Goal: Find contact information: Obtain details needed to contact an individual or organization

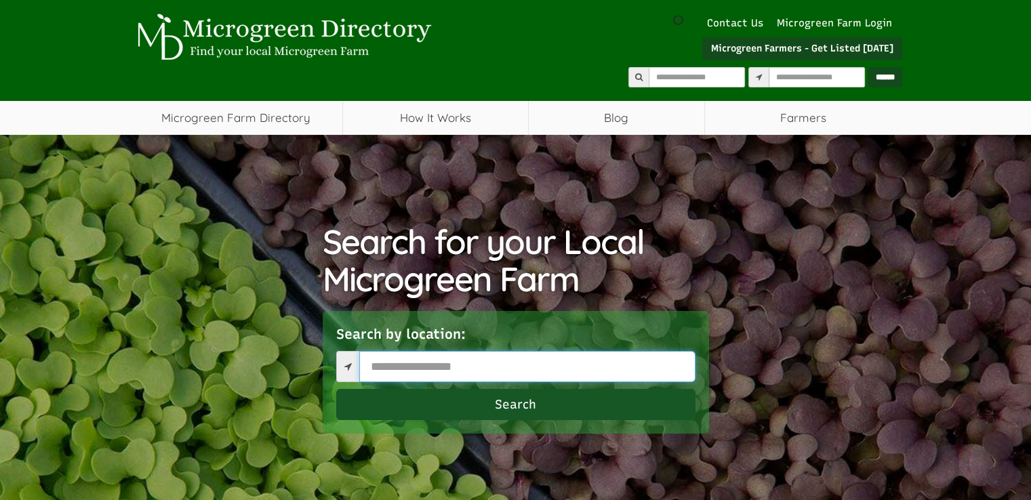
click at [567, 361] on input "text" at bounding box center [527, 366] width 336 height 31
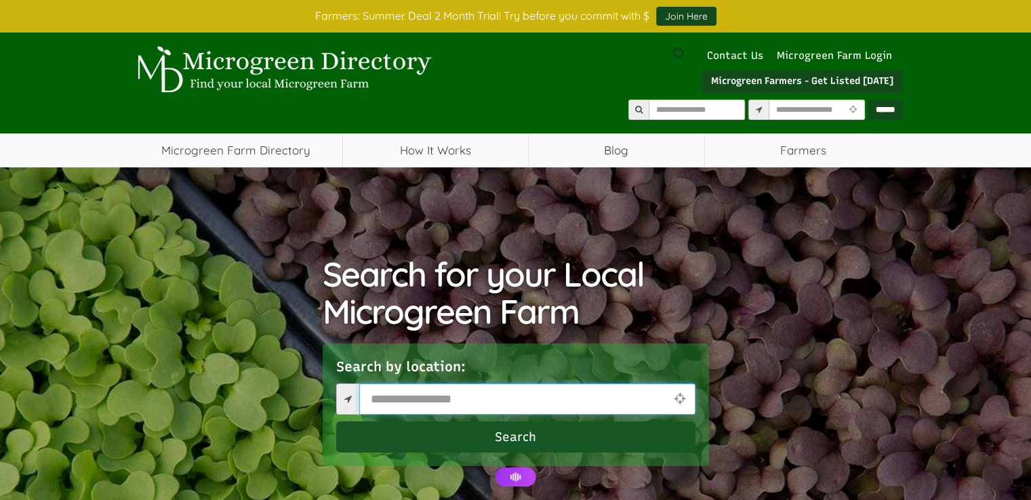
click at [549, 395] on input "text" at bounding box center [527, 399] width 336 height 31
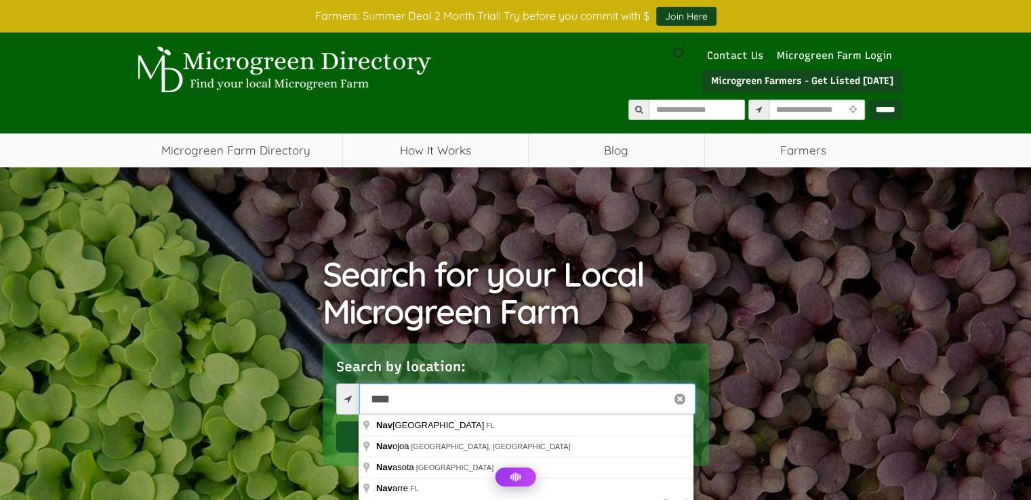
type input "****"
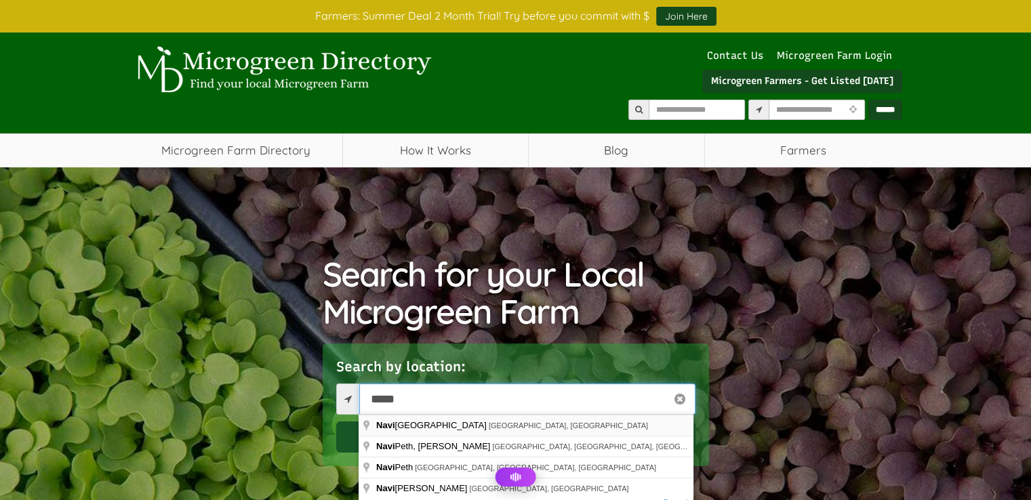
select select "Language Translate Widget"
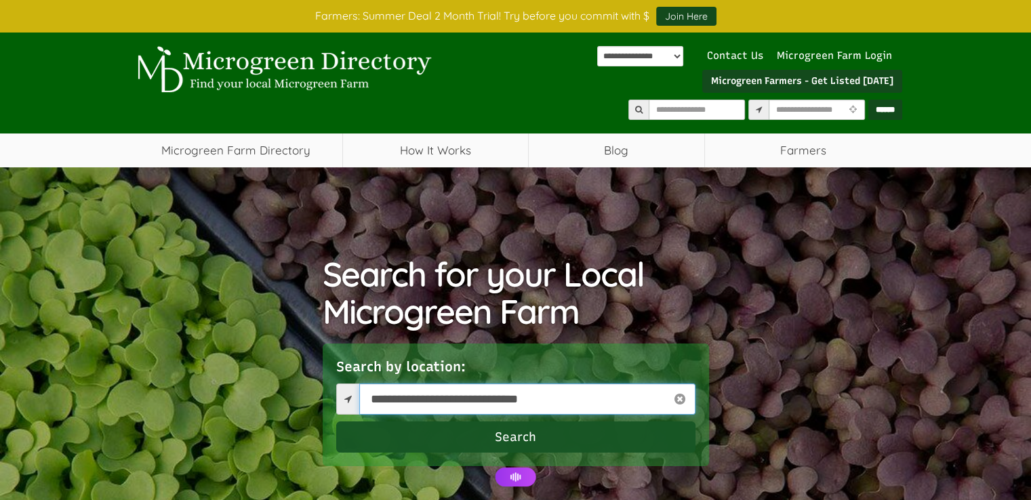
type input "**********"
click at [557, 435] on button "Search" at bounding box center [515, 437] width 359 height 31
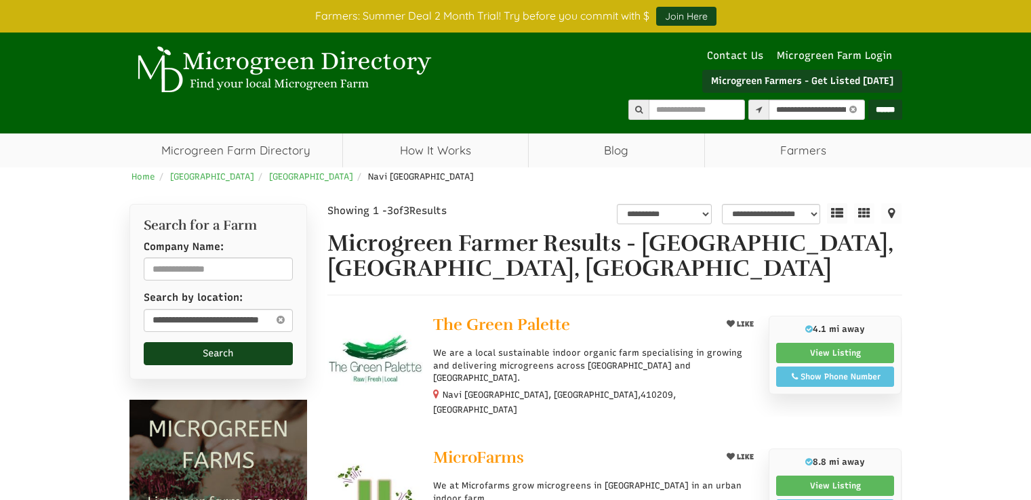
select select "********"
select select "Language Translate Widget"
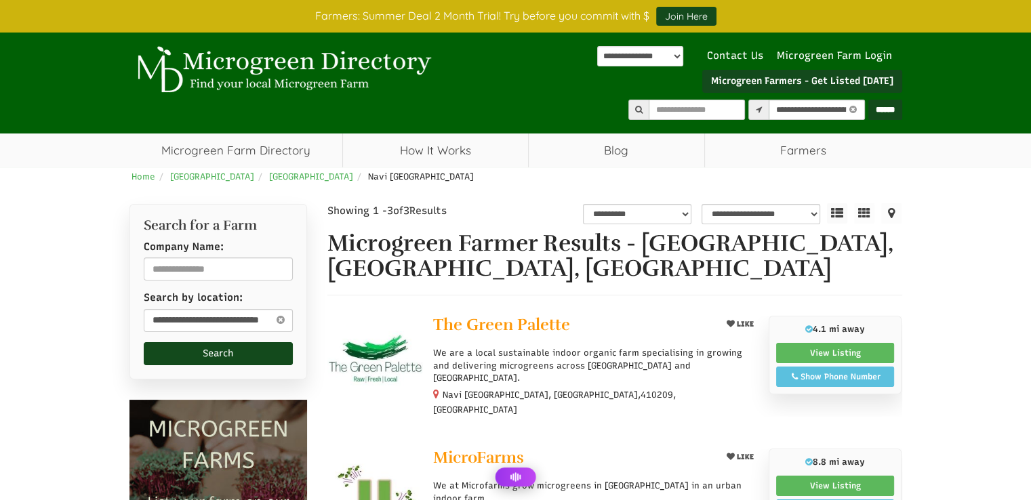
click at [430, 321] on div "LIKE The Green Palette 4.1 mi away We are a local sustainable indoor organic fa…" at bounding box center [590, 366] width 335 height 100
drag, startPoint x: 430, startPoint y: 321, endPoint x: 569, endPoint y: 321, distance: 139.0
click at [564, 321] on div "LIKE The Green Palette 4.1 mi away We are a local sustainable indoor organic fa…" at bounding box center [590, 366] width 335 height 100
click at [548, 328] on span "The Green Palette" at bounding box center [501, 325] width 137 height 20
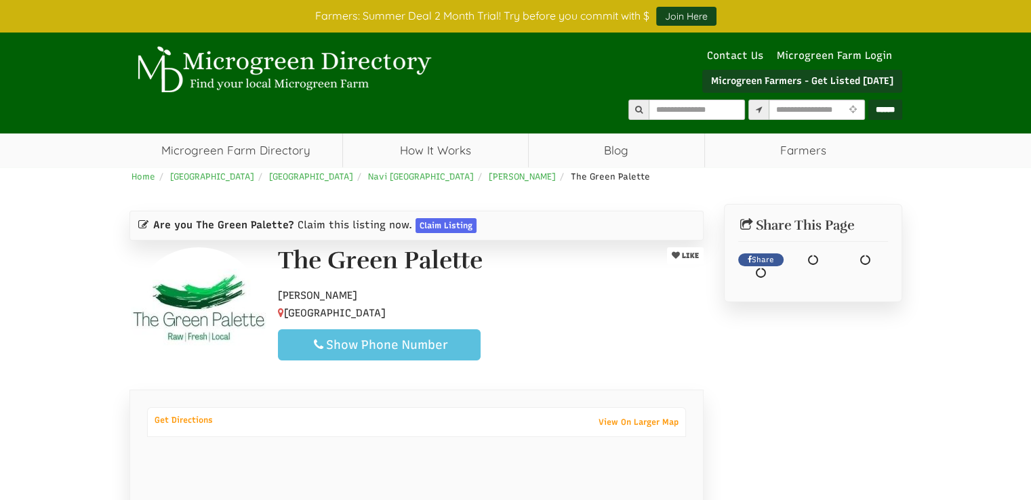
select select "Language Translate Widget"
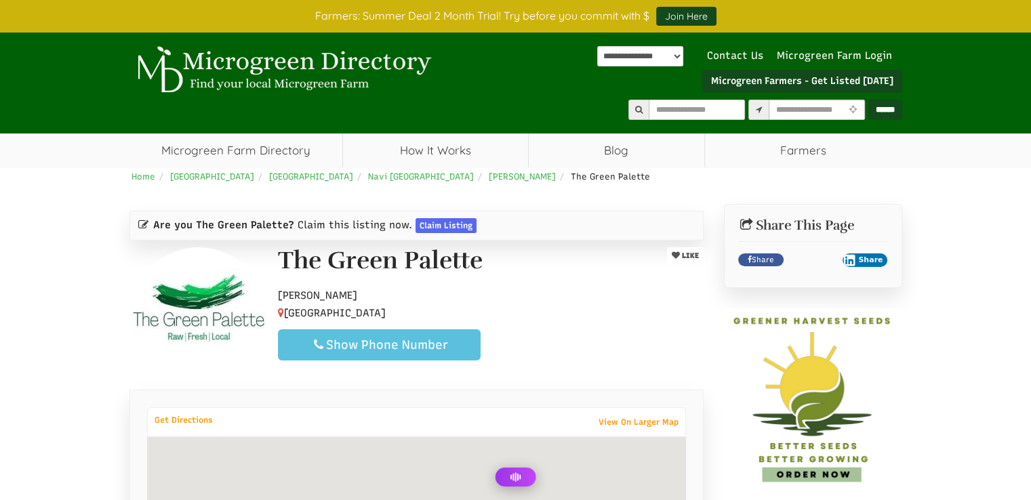
drag, startPoint x: 0, startPoint y: 0, endPoint x: 429, endPoint y: 252, distance: 497.7
click at [429, 252] on h1 "The Green Palette" at bounding box center [380, 260] width 205 height 27
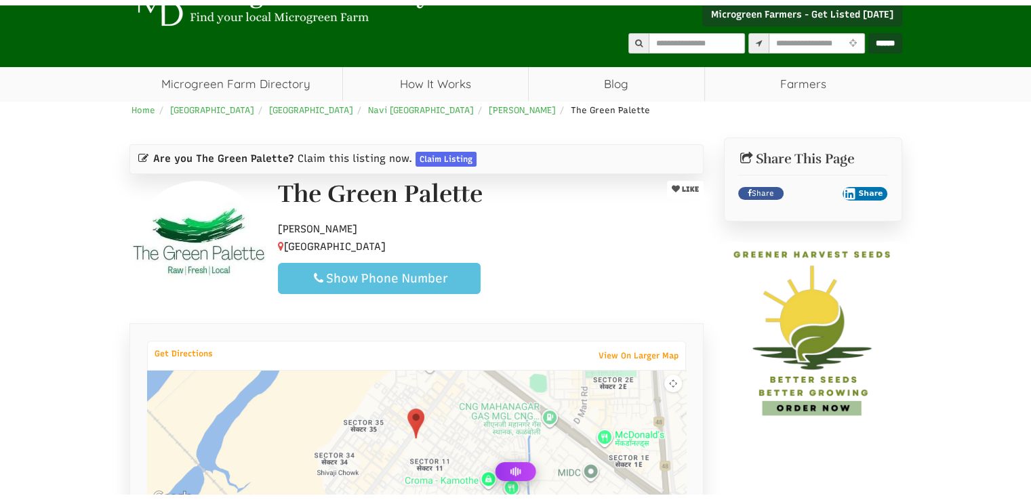
scroll to position [71, 0]
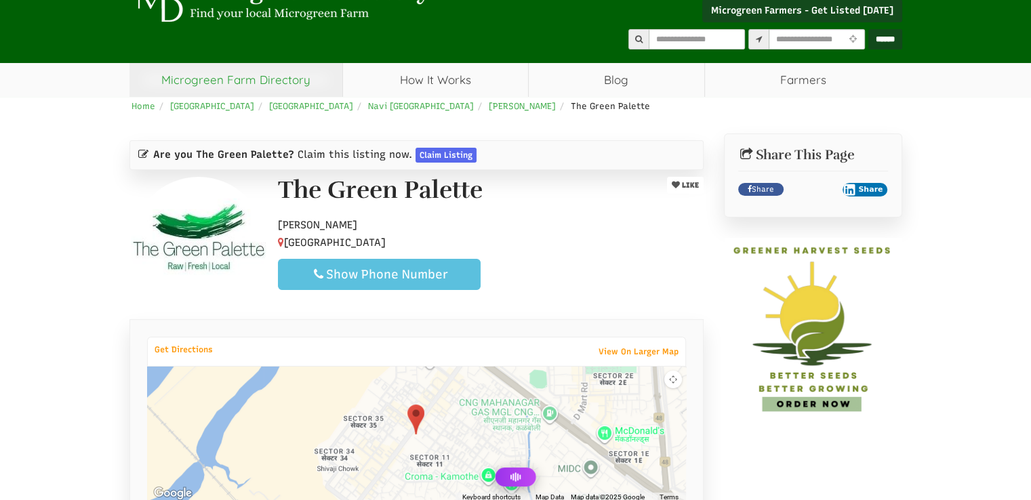
click at [225, 75] on link "Microgreen Farm Directory" at bounding box center [236, 80] width 214 height 34
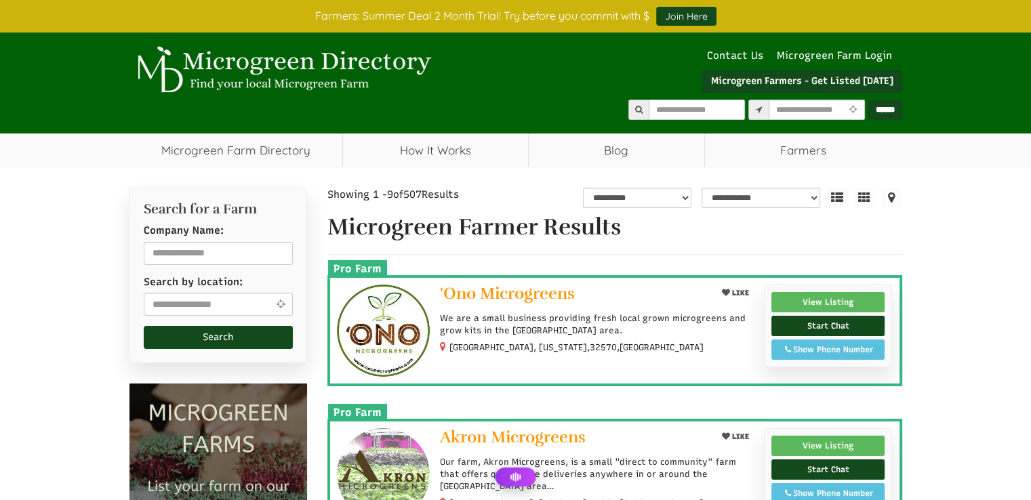
select select "Language Translate Widget"
click at [189, 251] on input "text" at bounding box center [219, 253] width 150 height 23
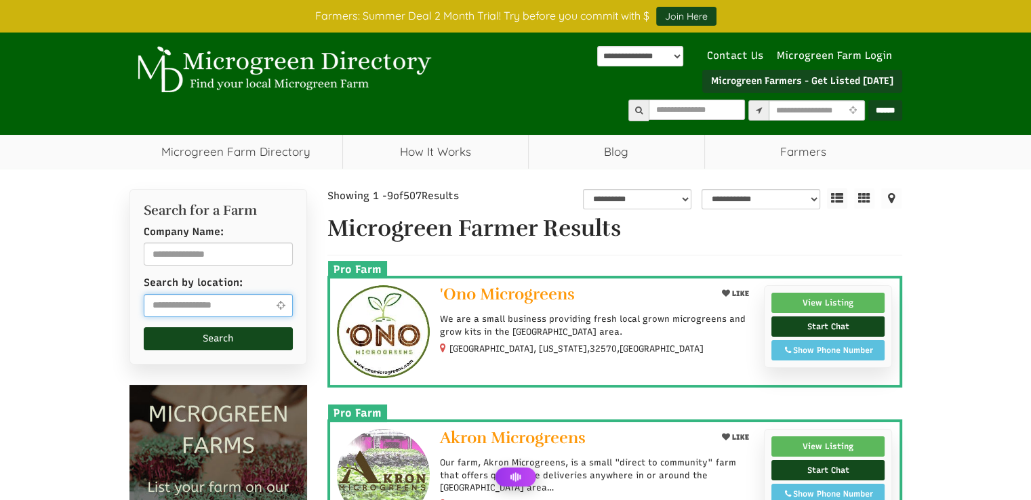
click at [197, 301] on input "text" at bounding box center [219, 305] width 150 height 23
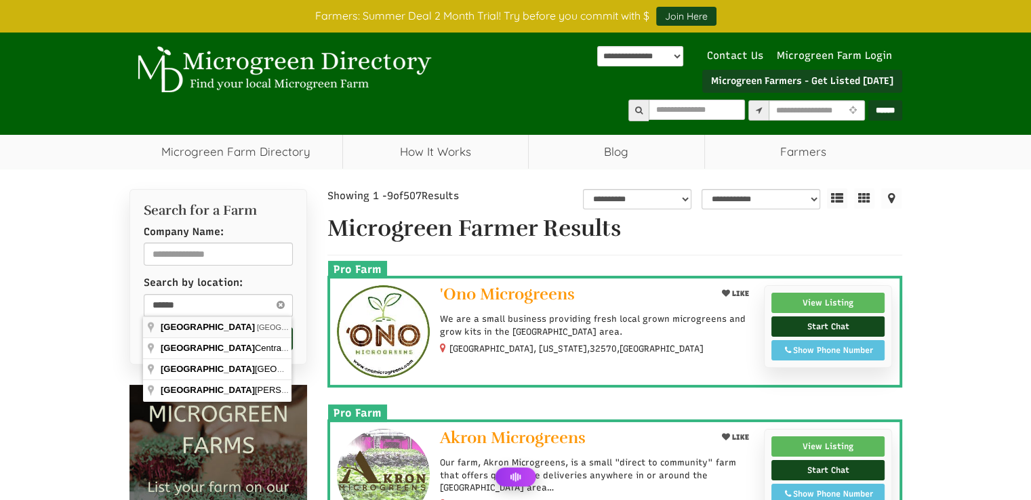
type input "**********"
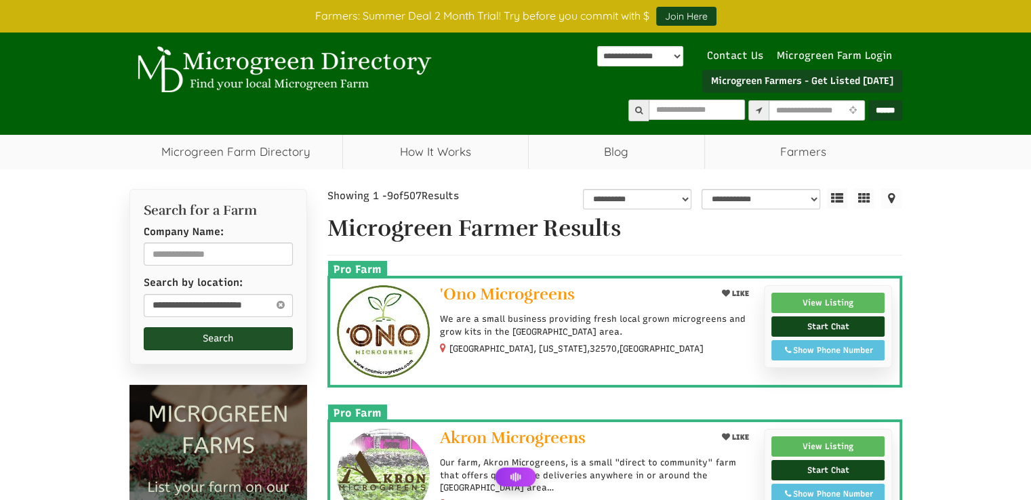
click at [195, 337] on button "Search" at bounding box center [219, 338] width 150 height 23
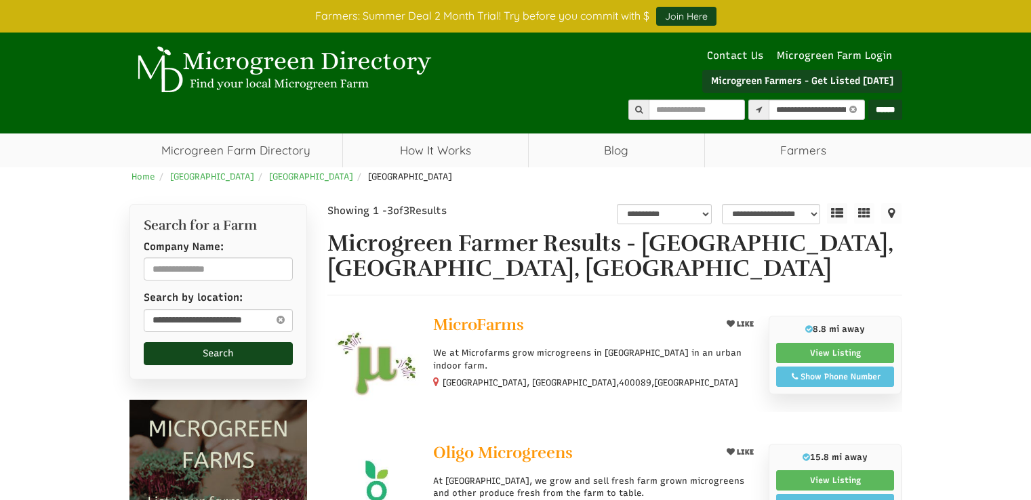
select select "********"
select select "Language Translate Widget"
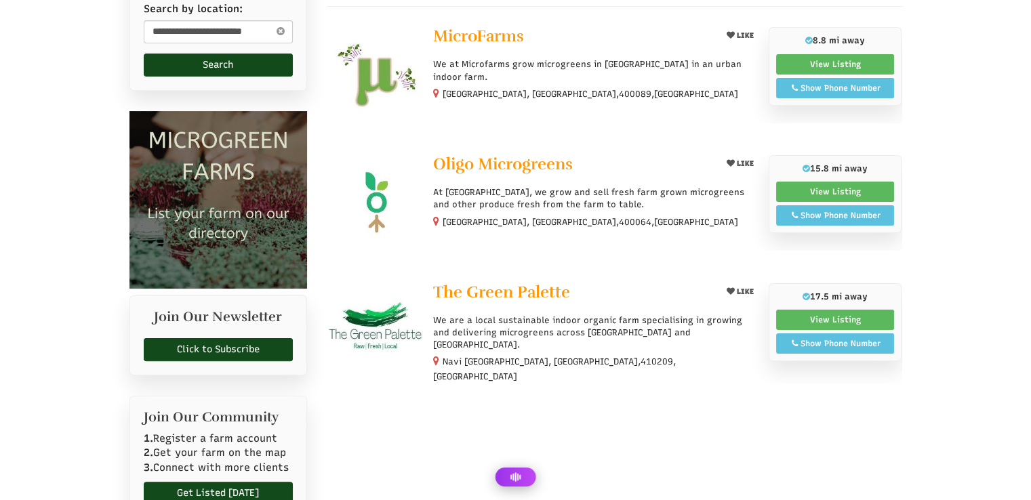
scroll to position [292, 0]
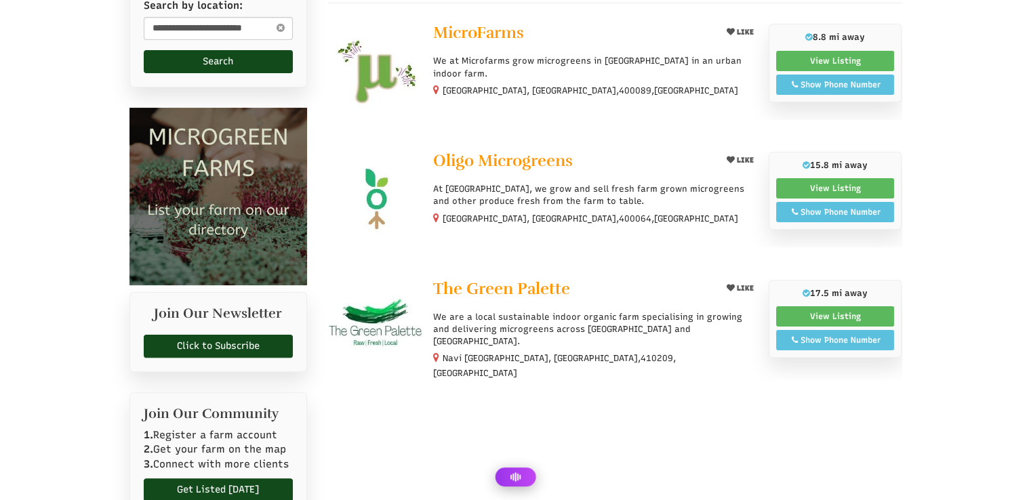
drag, startPoint x: 1034, startPoint y: 96, endPoint x: 1035, endPoint y: 193, distance: 97.6
click at [485, 155] on span "Oligo Microgreens" at bounding box center [503, 160] width 140 height 20
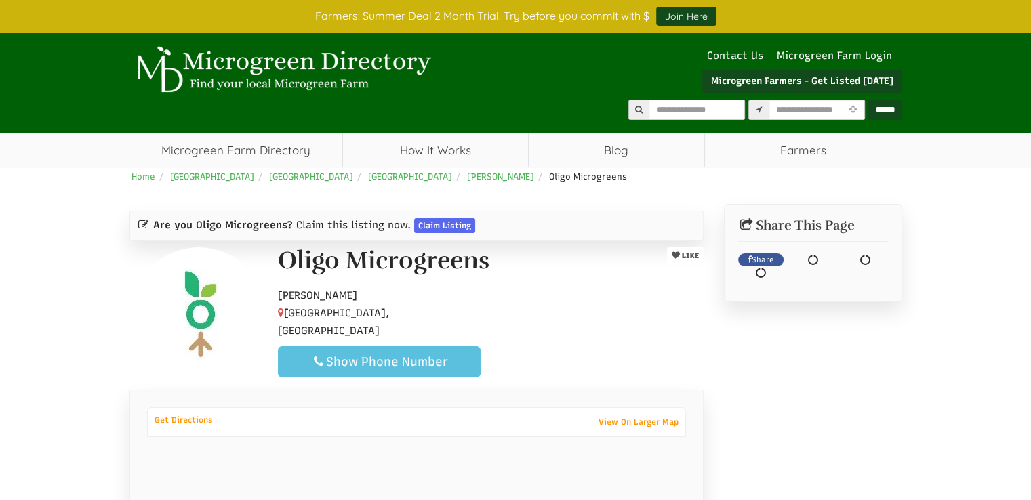
select select "Language Translate Widget"
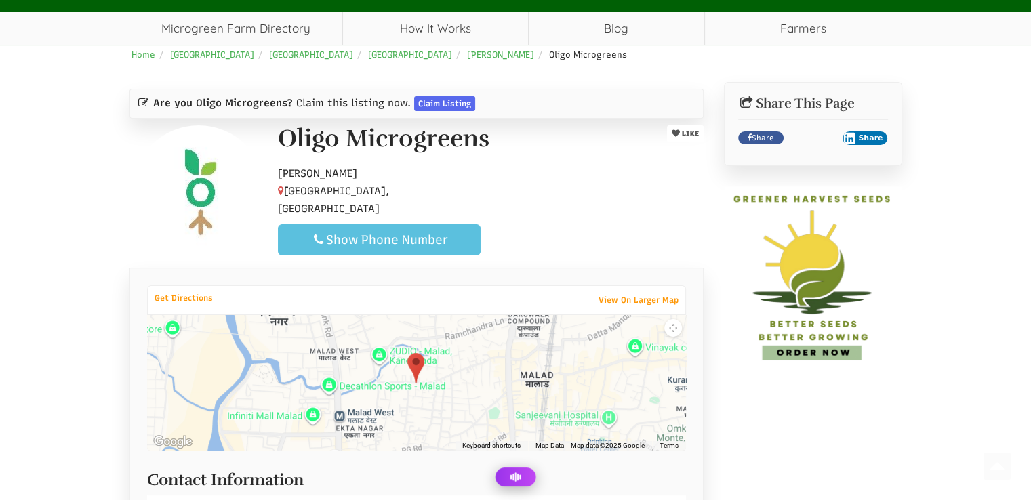
scroll to position [120, 0]
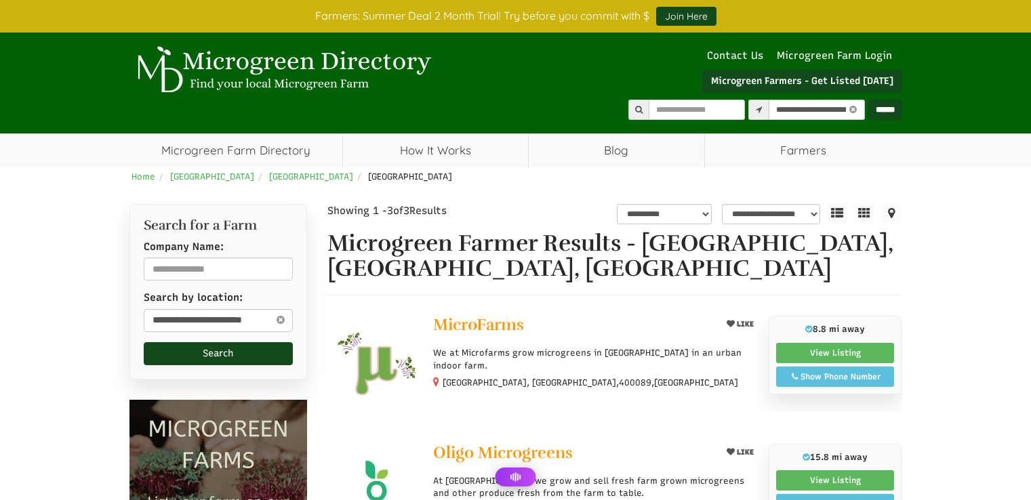
select select "********"
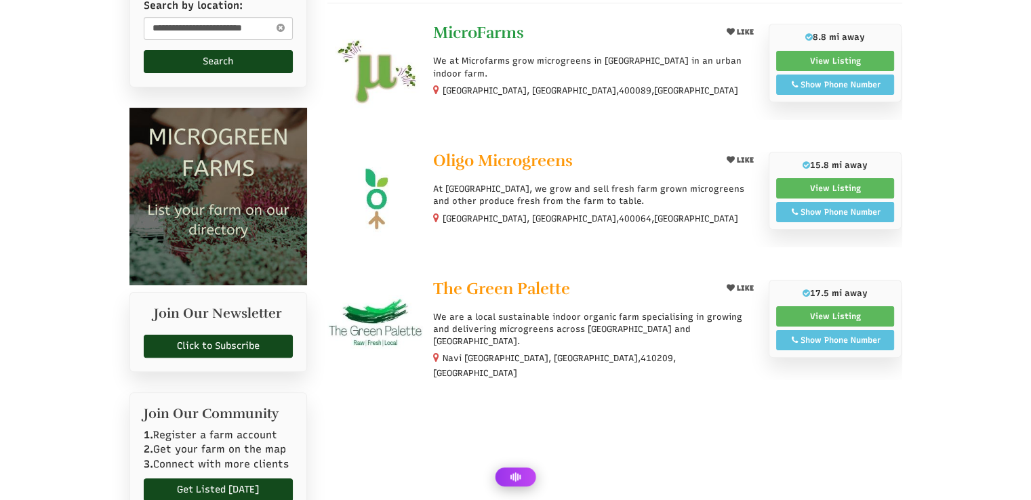
click at [494, 30] on span "MicroFarms" at bounding box center [478, 32] width 91 height 20
select select "Language Translate Widget"
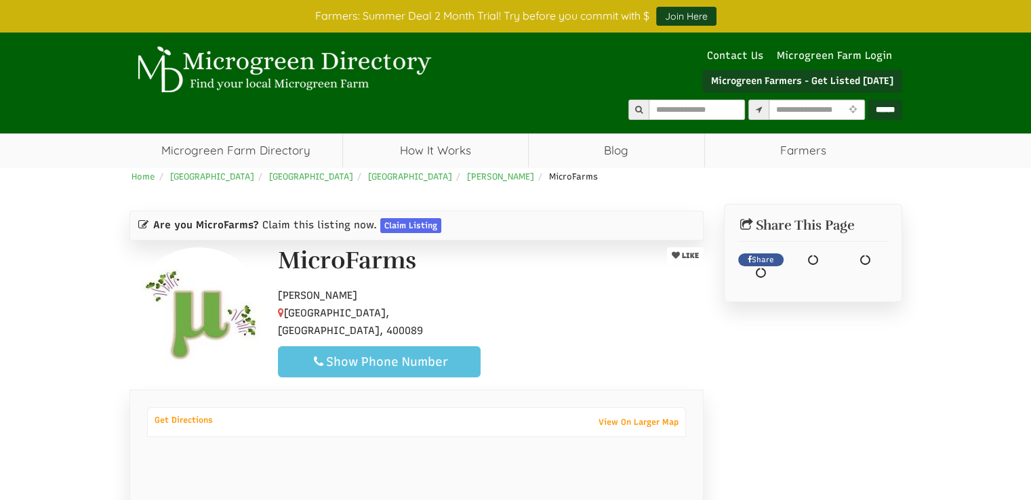
select select "Language Translate Widget"
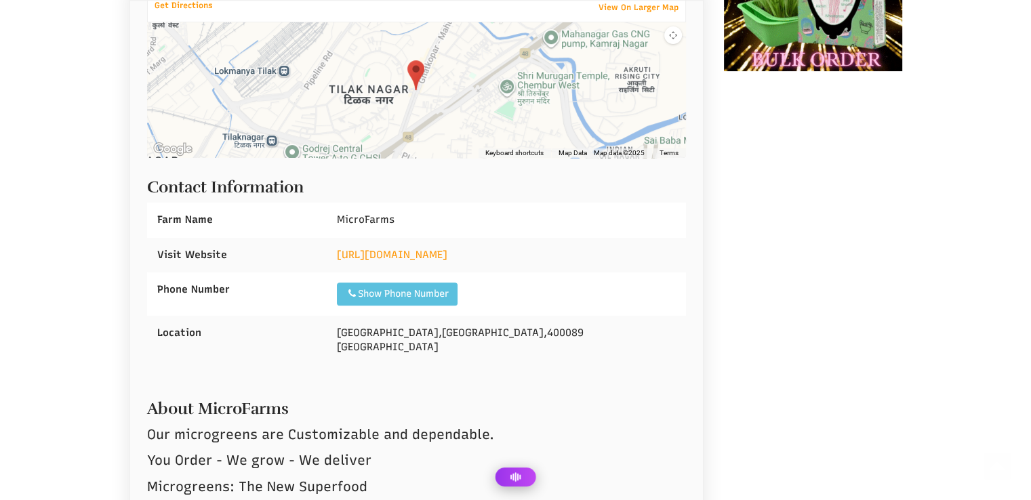
scroll to position [418, 0]
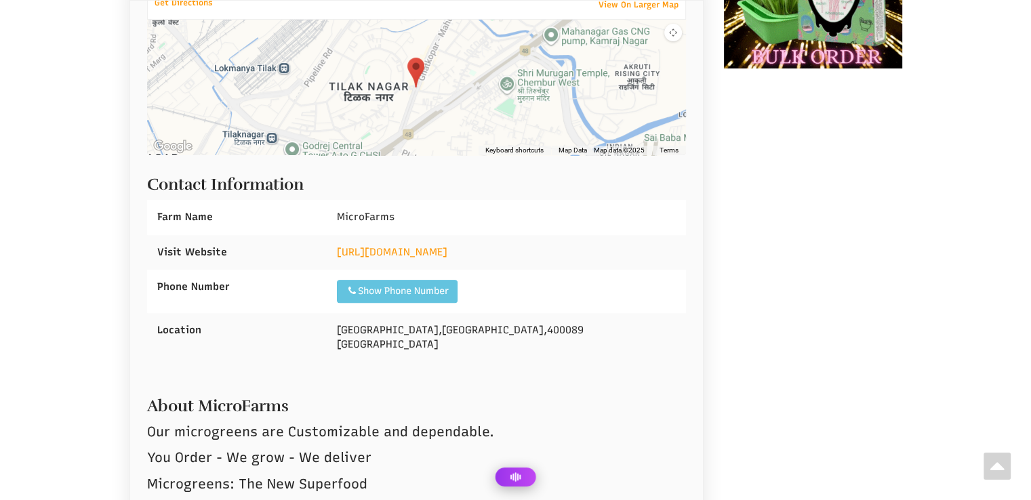
click at [388, 290] on div "Show Phone Number" at bounding box center [397, 292] width 103 height 14
drag, startPoint x: 449, startPoint y: 291, endPoint x: 378, endPoint y: 291, distance: 70.5
click at [443, 291] on div "Show Phone Number Call: [PHONE_NUMBER]" at bounding box center [391, 291] width 109 height 23
click at [506, 298] on div "Show Phone Number Call: [PHONE_NUMBER]" at bounding box center [506, 291] width 359 height 43
drag, startPoint x: 426, startPoint y: 291, endPoint x: 678, endPoint y: 291, distance: 252.2
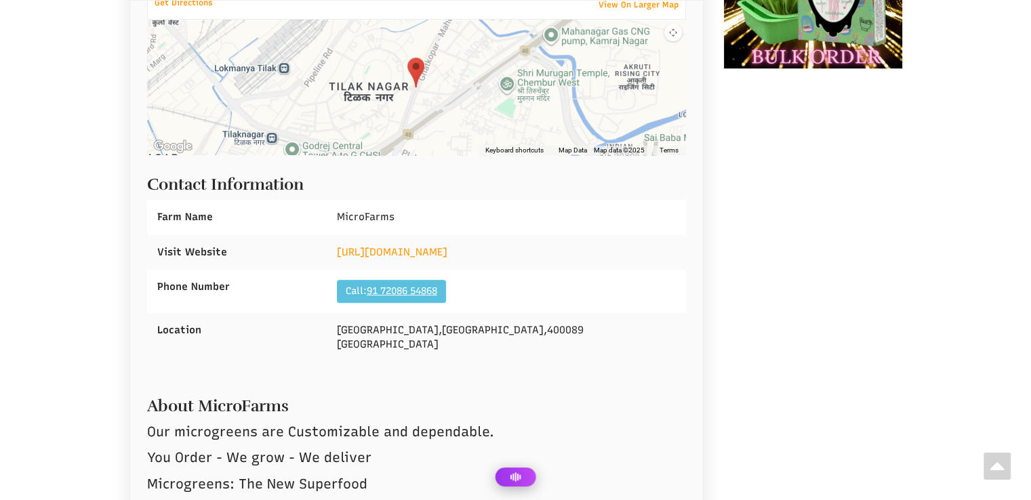
click at [678, 291] on div "Show Phone Number Call: [PHONE_NUMBER]" at bounding box center [506, 291] width 359 height 43
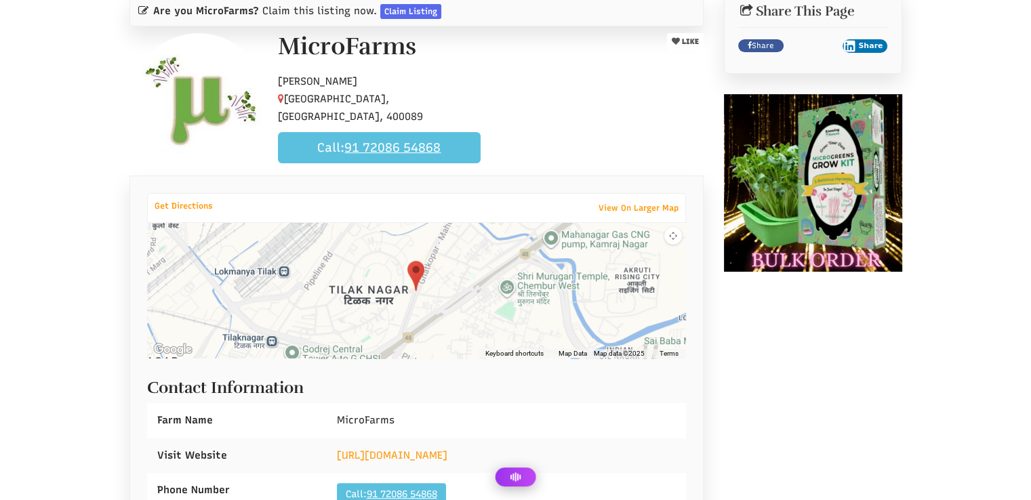
scroll to position [146, 0]
